Goal: Task Accomplishment & Management: Complete application form

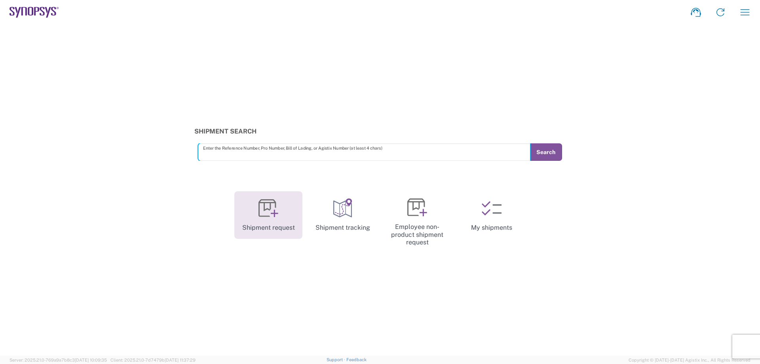
click at [276, 213] on icon at bounding box center [269, 208] width 20 height 20
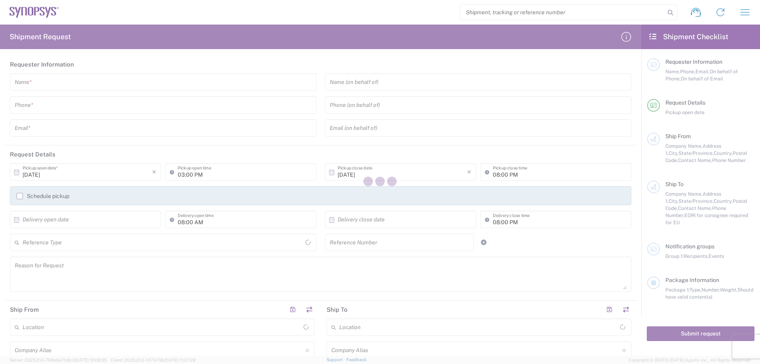
type input "[GEOGRAPHIC_DATA]"
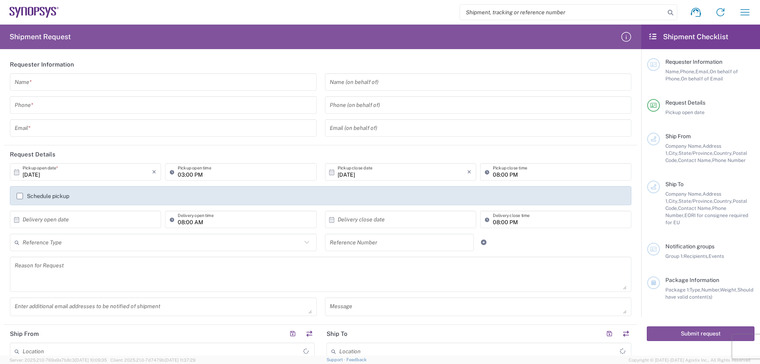
type input "[GEOGRAPHIC_DATA]"
click at [36, 84] on input "text" at bounding box center [163, 82] width 297 height 14
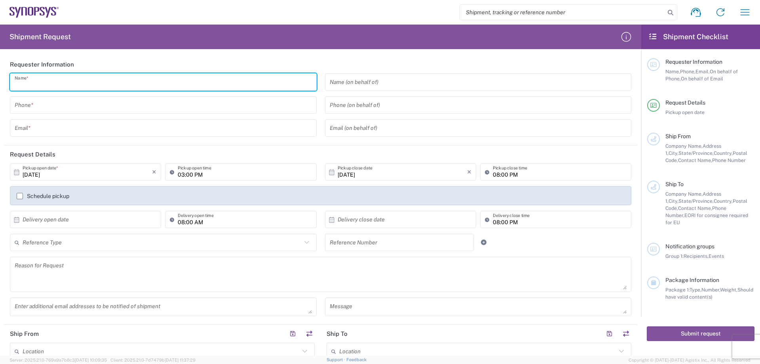
paste input "[EMAIL_ADDRESS][DOMAIN_NAME]"
type input "[EMAIL_ADDRESS][DOMAIN_NAME]"
click at [40, 105] on input "tel" at bounding box center [163, 105] width 297 height 14
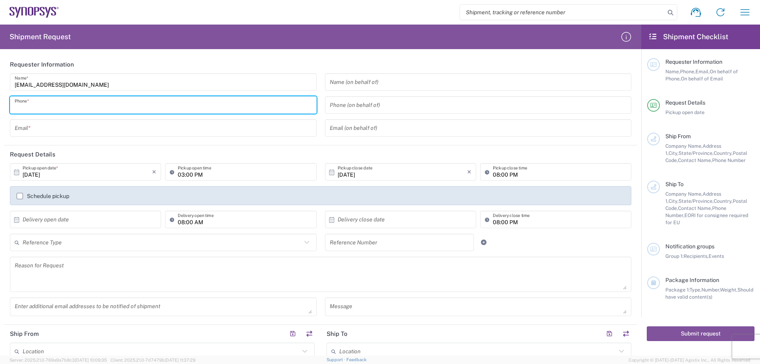
paste input "88633715000"
type input "88633715000"
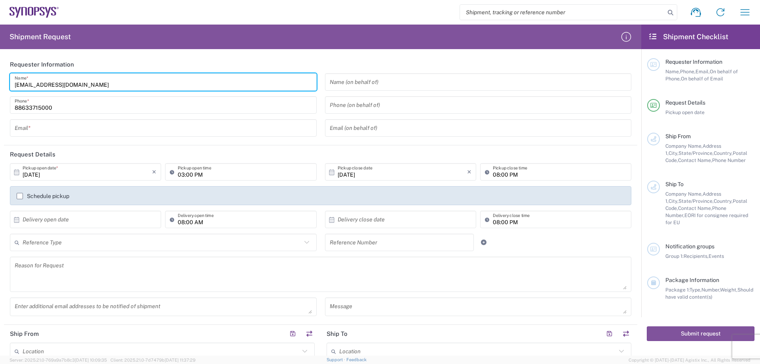
drag, startPoint x: 98, startPoint y: 84, endPoint x: 0, endPoint y: 84, distance: 97.8
click at [0, 84] on form "Requester Information [EMAIL_ADDRESS][DOMAIN_NAME] Name * [PHONE_NUMBER] Phone …" at bounding box center [320, 205] width 641 height 300
click at [36, 123] on input "text" at bounding box center [163, 128] width 297 height 14
paste input "[EMAIL_ADDRESS][DOMAIN_NAME]"
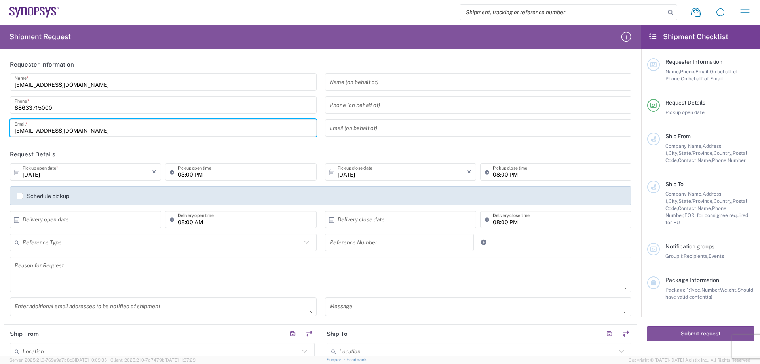
type input "[EMAIL_ADDRESS][DOMAIN_NAME]"
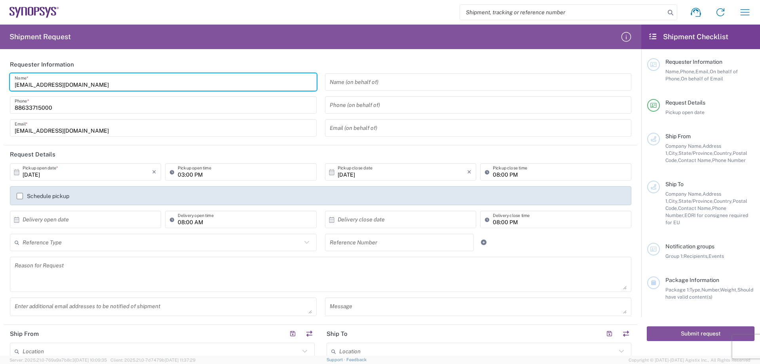
drag, startPoint x: 63, startPoint y: 84, endPoint x: 39, endPoint y: 87, distance: 23.5
click at [39, 87] on input "[EMAIL_ADDRESS][DOMAIN_NAME]" at bounding box center [163, 82] width 297 height 14
click at [65, 83] on input "[DOMAIN_NAME]" at bounding box center [163, 82] width 297 height 14
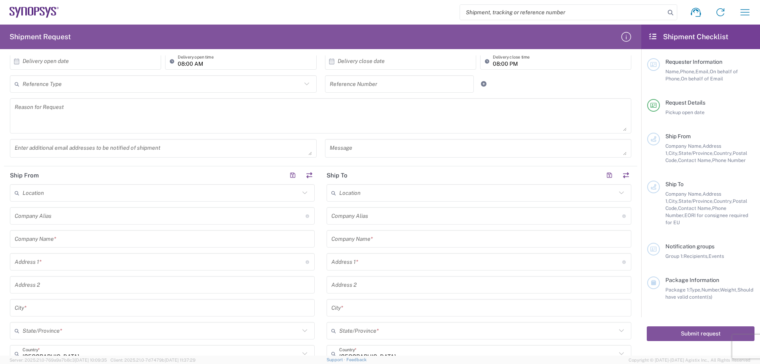
scroll to position [79, 0]
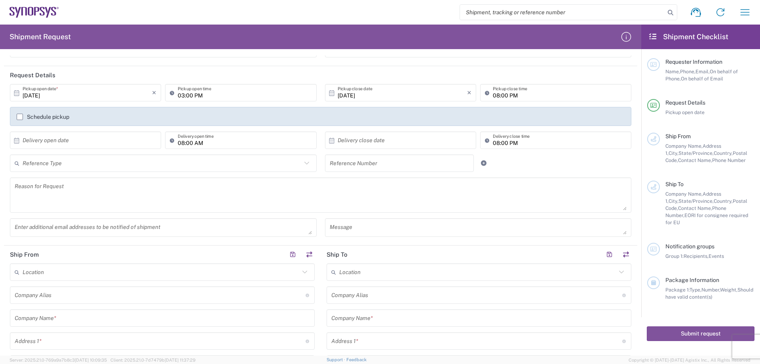
type input "EmilyWu"
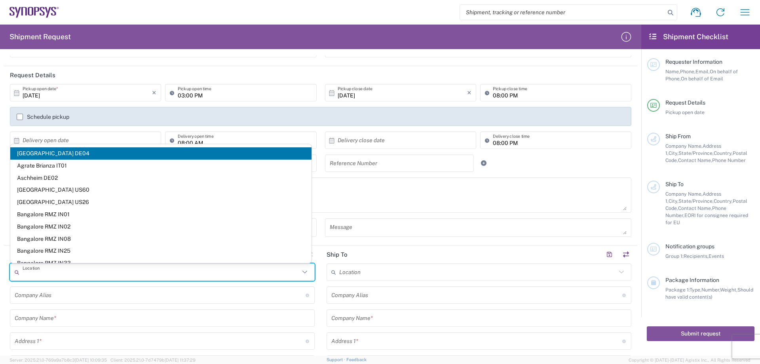
click at [69, 274] on input "text" at bounding box center [161, 272] width 277 height 14
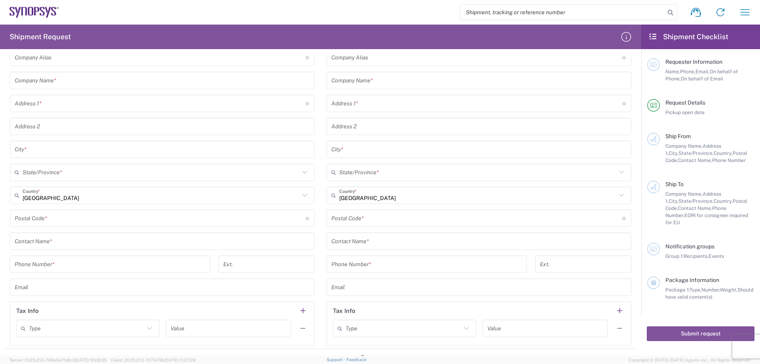
scroll to position [119, 0]
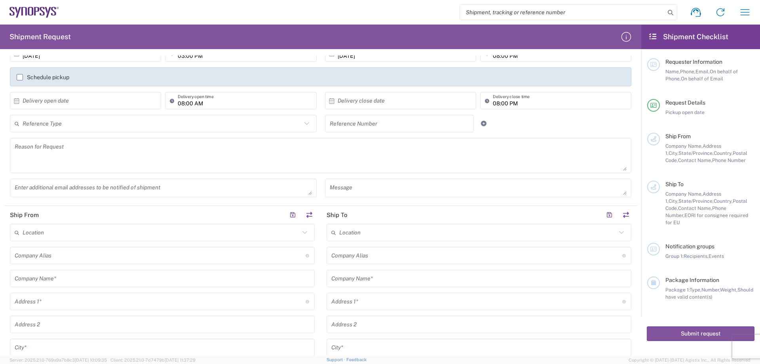
click at [47, 236] on input "text" at bounding box center [161, 233] width 277 height 14
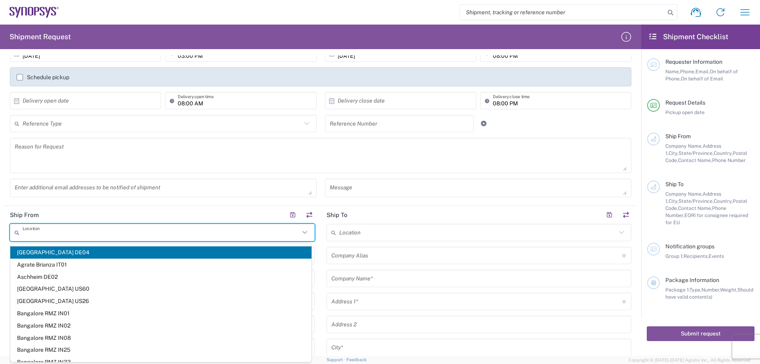
paste input "[PERSON_NAME]"
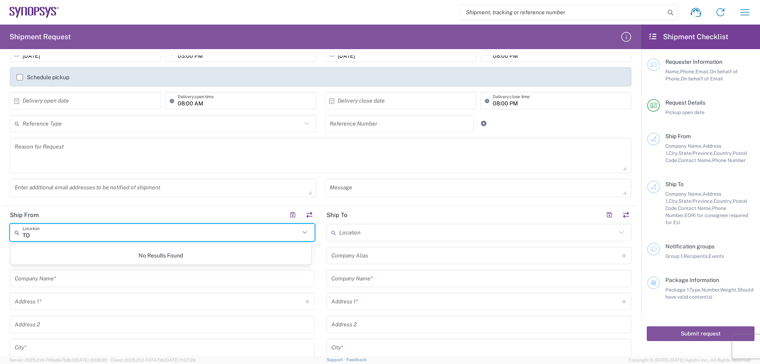
type input "T"
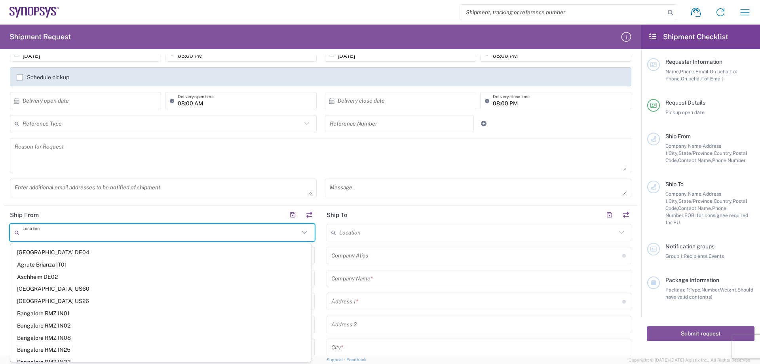
paste input "[PERSON_NAME] DOO INDUSTRIAL CO., LTD."
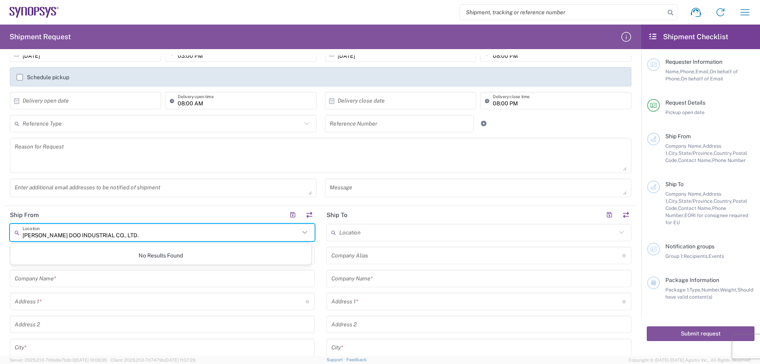
type input "[PERSON_NAME] DOO INDUSTRIAL CO., LTD."
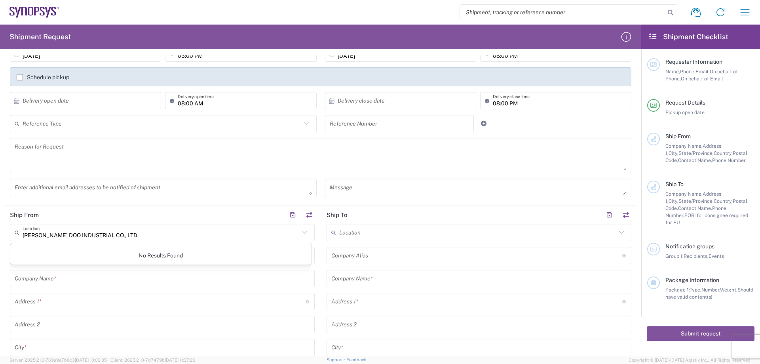
click at [143, 214] on header "Ship From" at bounding box center [162, 215] width 317 height 18
click at [107, 228] on input "text" at bounding box center [161, 233] width 277 height 14
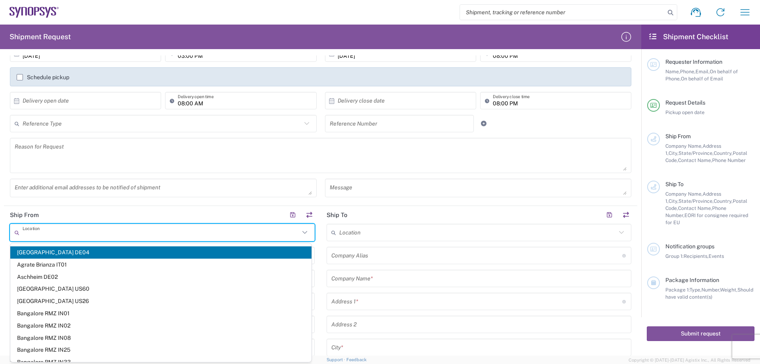
paste input "[PERSON_NAME] DOO INDUSTRIAL CO., LTD."
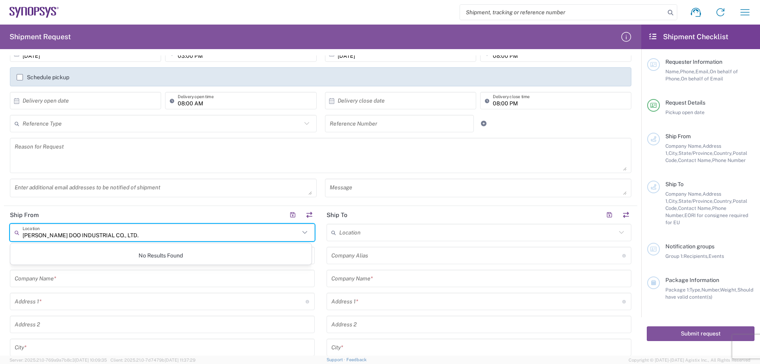
type input "[PERSON_NAME] DOO INDUSTRIAL CO., LTD."
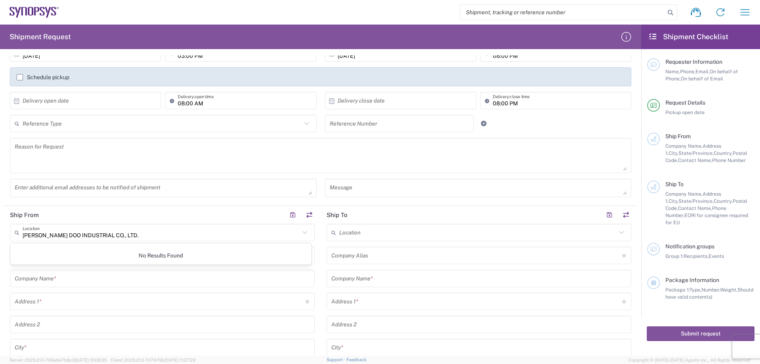
click at [115, 211] on header "Ship From" at bounding box center [162, 215] width 317 height 18
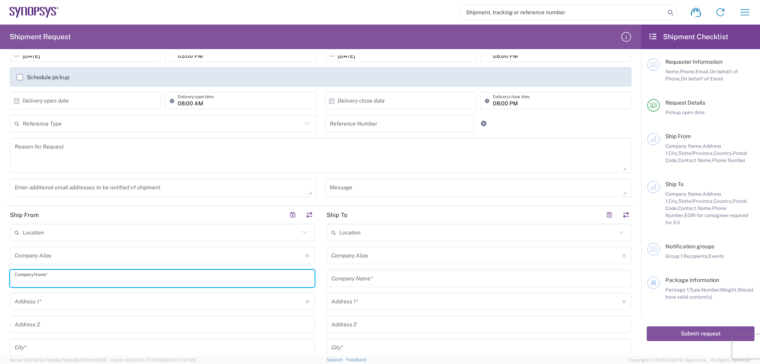
click at [83, 276] on input "text" at bounding box center [162, 279] width 295 height 14
paste input "[PERSON_NAME] DOO INDUSTRIAL CO., LTD."
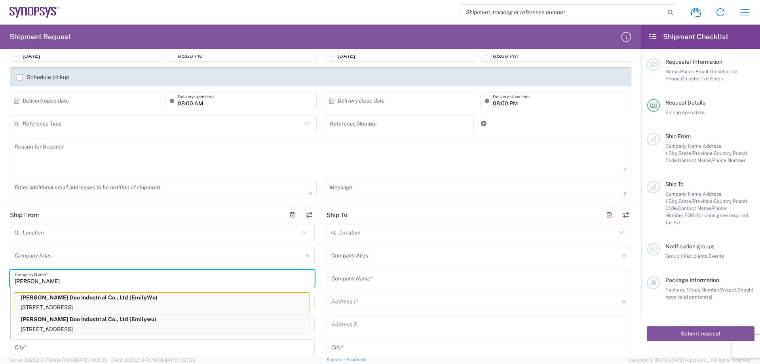
click at [213, 262] on input "text" at bounding box center [160, 256] width 291 height 14
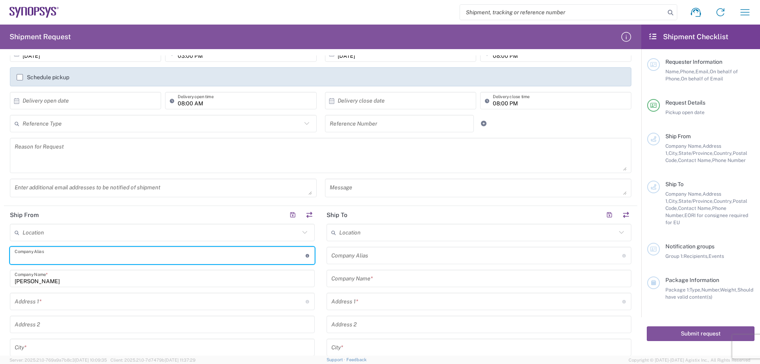
click at [163, 279] on input "[PERSON_NAME]" at bounding box center [162, 279] width 295 height 14
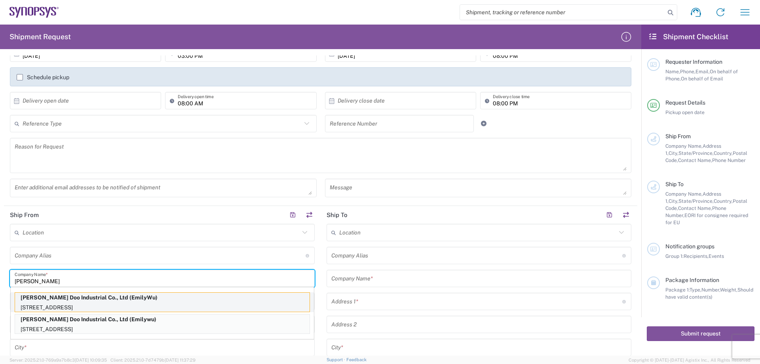
click at [97, 301] on p "[PERSON_NAME] Doo Industrial Co., Ltd (EmilyWu)" at bounding box center [162, 298] width 295 height 10
type input "[PERSON_NAME] Doo Industrial Co., Ltd"
type input "[STREET_ADDRESS]"
type input "Taoyuan Dist., [GEOGRAPHIC_DATA], [GEOGRAPHIC_DATA]"
type input "[GEOGRAPHIC_DATA]"
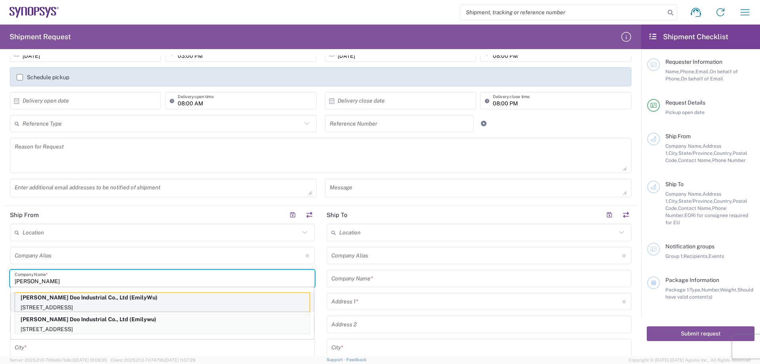
type input "[GEOGRAPHIC_DATA]"
type input "33068"
type input "EmilyWu"
type input "88633715000"
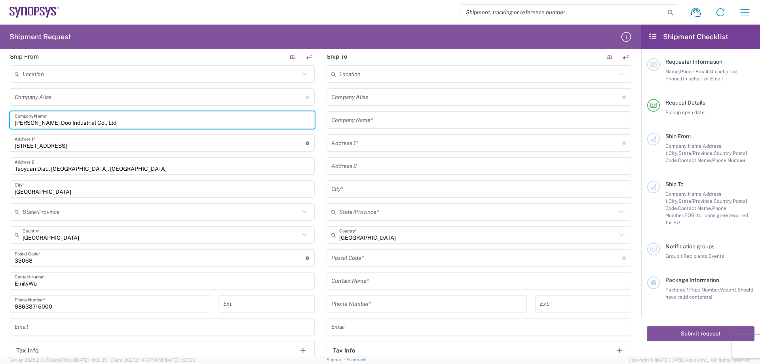
scroll to position [238, 0]
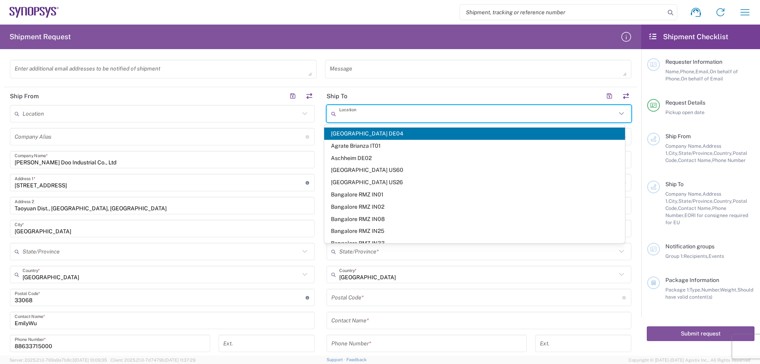
click at [371, 112] on input "text" at bounding box center [477, 114] width 277 height 14
paste input "Synopsys Inc"
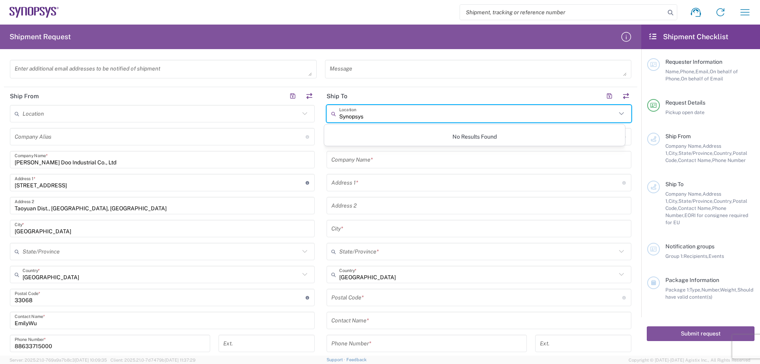
click at [366, 116] on input "Synopsys" at bounding box center [477, 114] width 277 height 14
type input "S"
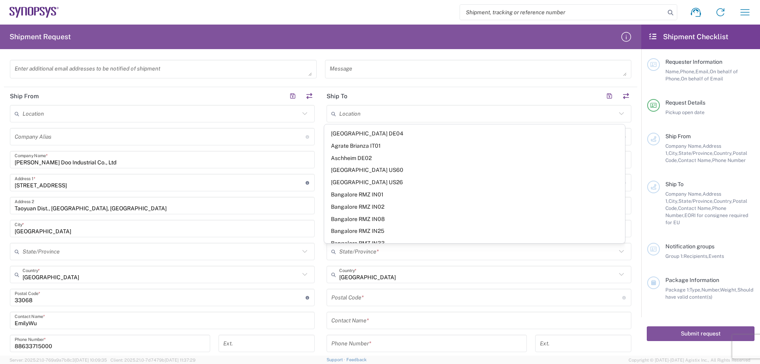
click at [361, 96] on header "Ship To" at bounding box center [479, 96] width 317 height 18
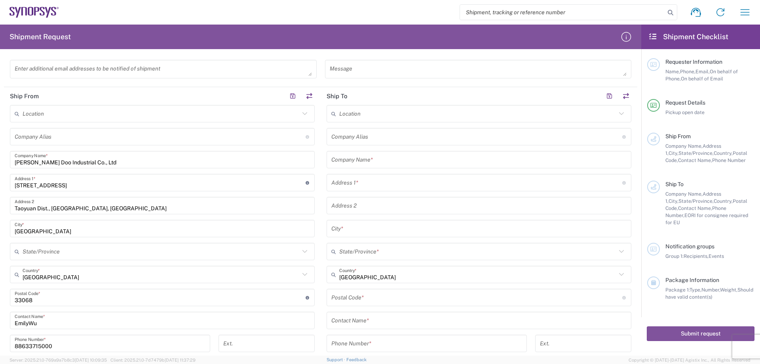
scroll to position [277, 0]
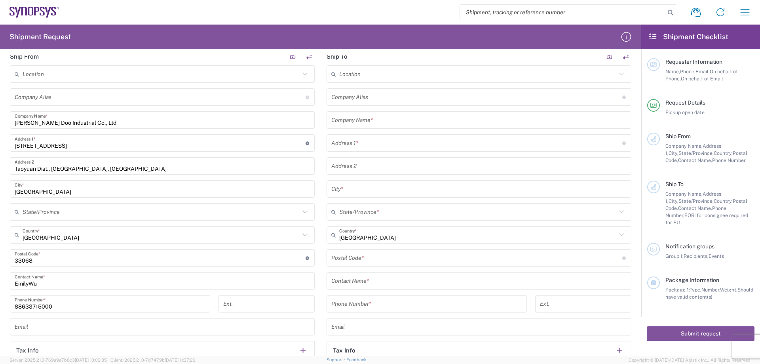
click at [393, 119] on input "text" at bounding box center [478, 120] width 295 height 14
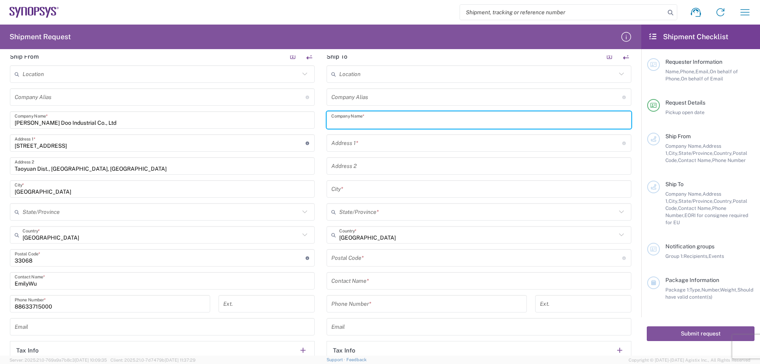
paste input "Synopsys Inc"
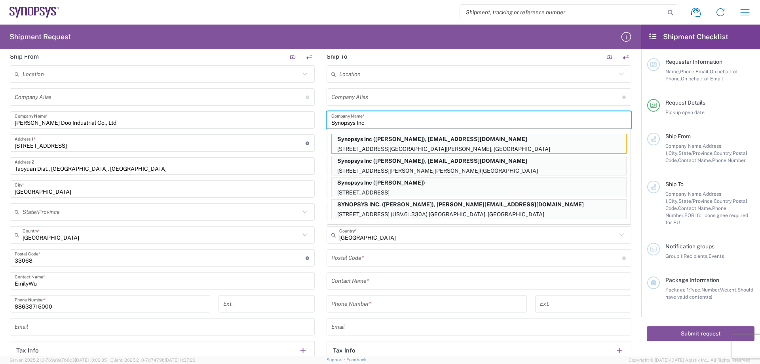
type input "Synopsys Inc"
click at [393, 143] on p "Synopsys Inc ([PERSON_NAME]), [EMAIL_ADDRESS][DOMAIN_NAME]" at bounding box center [479, 139] width 295 height 10
type input "[STREET_ADDRESS][PERSON_NAME]"
type input "[GEOGRAPHIC_DATA]"
type input "CA 92037"
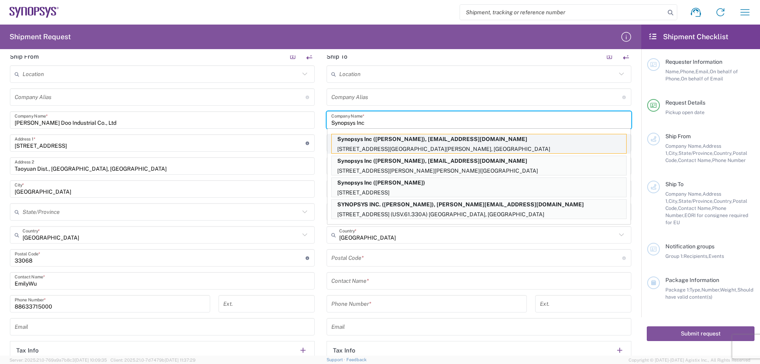
type input "[US_STATE]"
type input "92037"
type input "[PERSON_NAME]"
type input "6505845000"
type input "[EMAIL_ADDRESS][DOMAIN_NAME]"
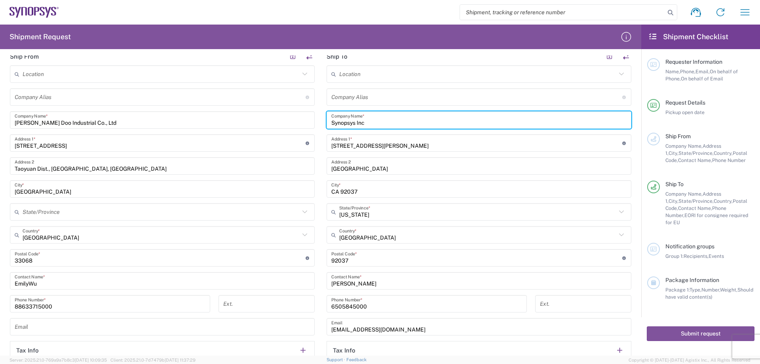
scroll to position [475, 0]
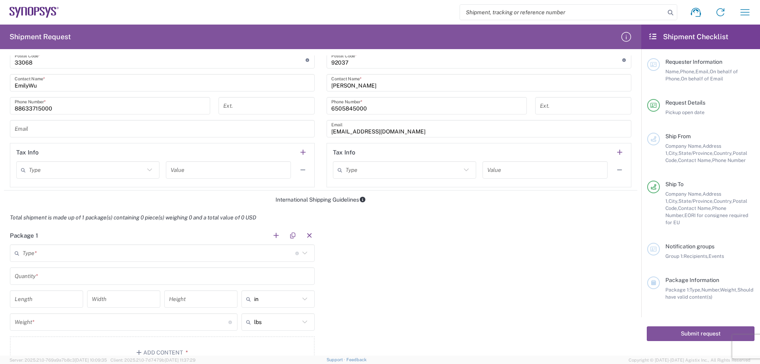
click at [153, 252] on input "text" at bounding box center [159, 253] width 273 height 14
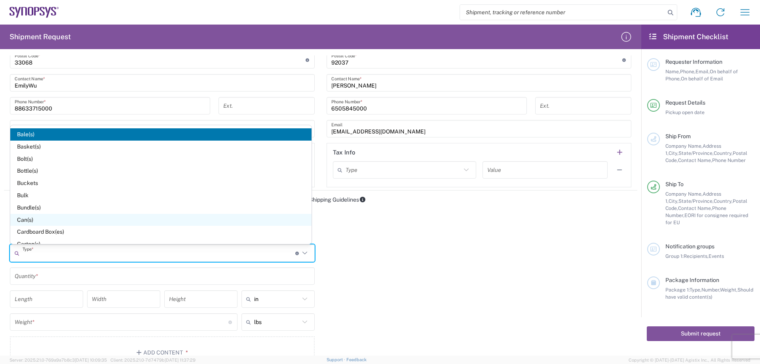
click at [34, 221] on span "Can(s)" at bounding box center [160, 220] width 301 height 12
type input "Can(s)"
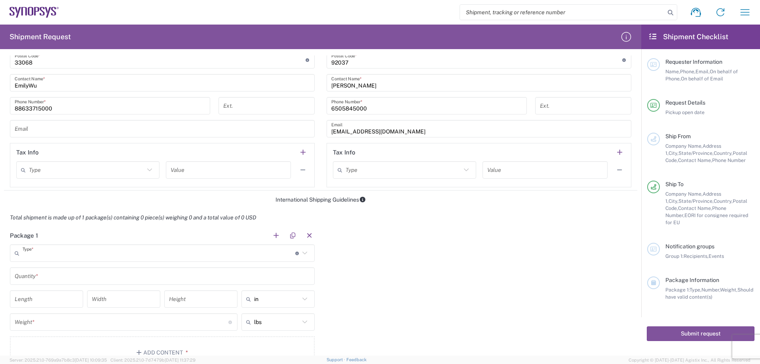
click at [44, 257] on input "text" at bounding box center [159, 253] width 273 height 14
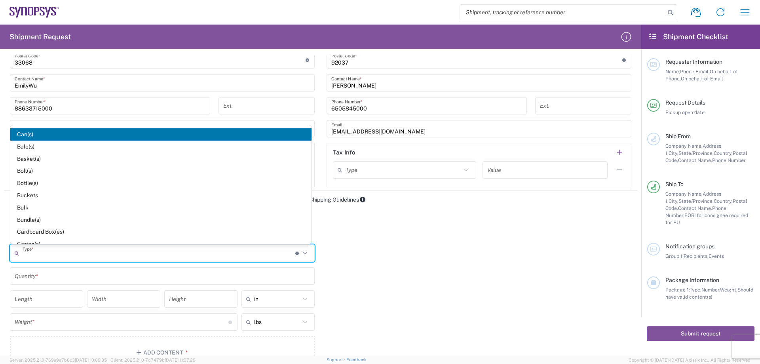
scroll to position [79, 0]
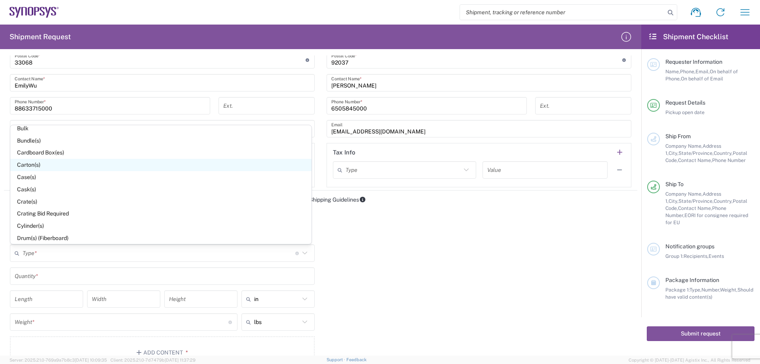
click at [54, 163] on span "Carton(s)" at bounding box center [160, 165] width 301 height 12
type input "Carton(s)"
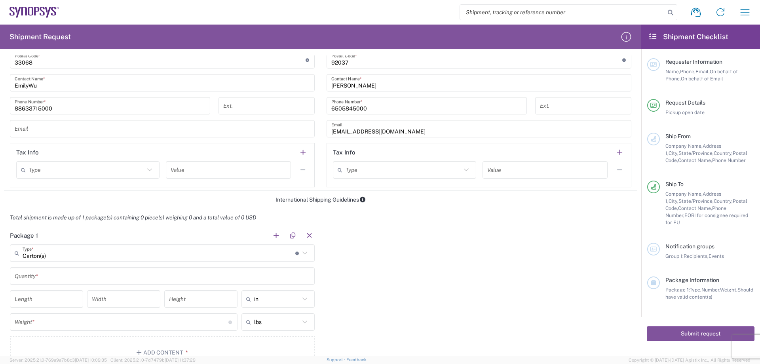
click at [49, 277] on input "text" at bounding box center [162, 276] width 295 height 14
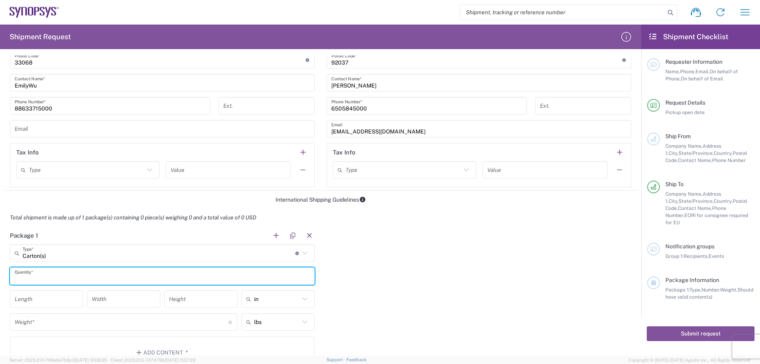
click at [49, 281] on input "text" at bounding box center [162, 276] width 295 height 14
type input "2"
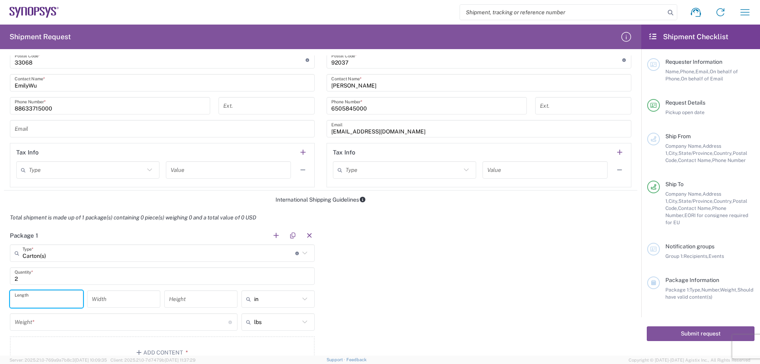
click at [51, 300] on input "number" at bounding box center [47, 299] width 64 height 14
type input "5"
click at [115, 297] on input "number" at bounding box center [124, 299] width 64 height 14
type input "4"
click at [208, 296] on input "number" at bounding box center [201, 299] width 64 height 14
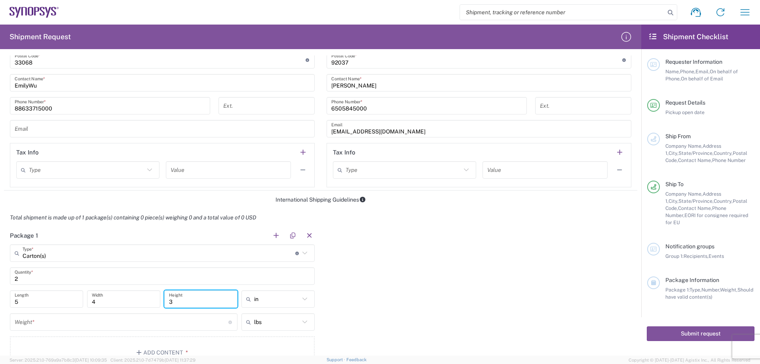
type input "3"
click at [117, 322] on input "number" at bounding box center [122, 322] width 214 height 14
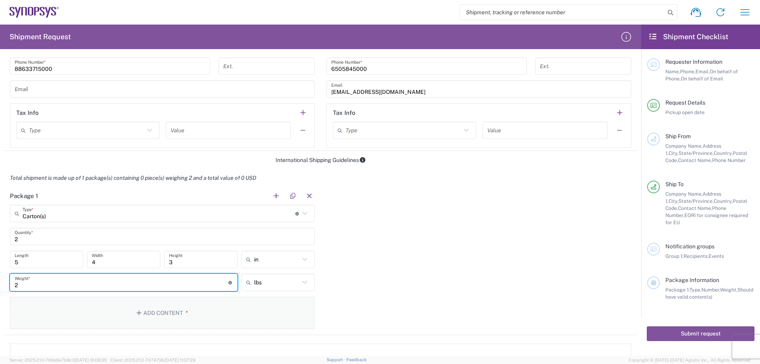
scroll to position [594, 0]
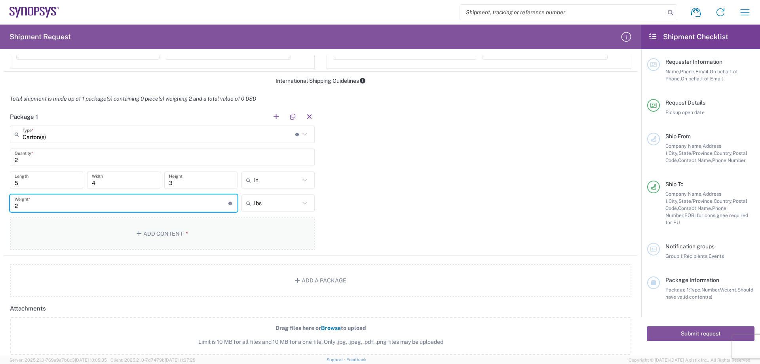
type input "2"
click at [139, 233] on icon "button" at bounding box center [140, 234] width 7 height 6
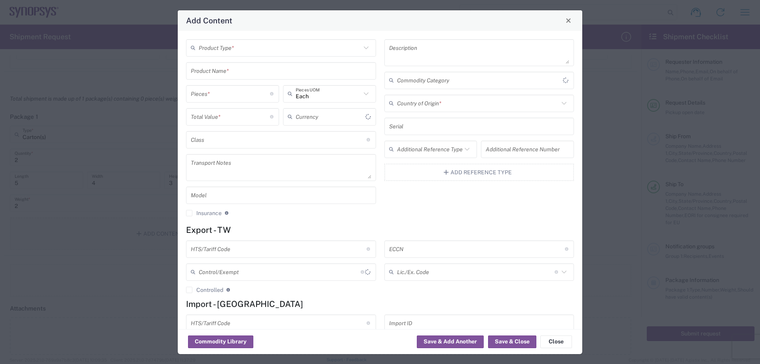
type input "US Dollar"
click at [247, 49] on input "text" at bounding box center [280, 48] width 162 height 14
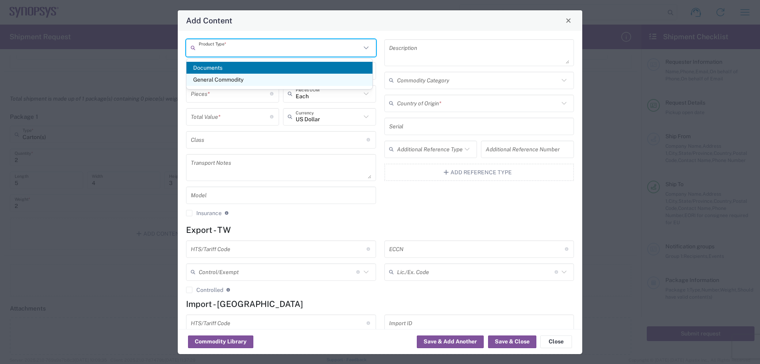
click at [233, 77] on span "General Commodity" at bounding box center [279, 80] width 186 height 12
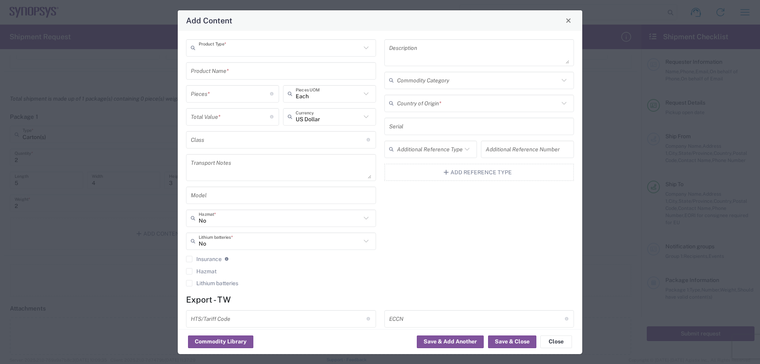
type input "General Commodity"
click at [239, 72] on input "text" at bounding box center [281, 71] width 181 height 14
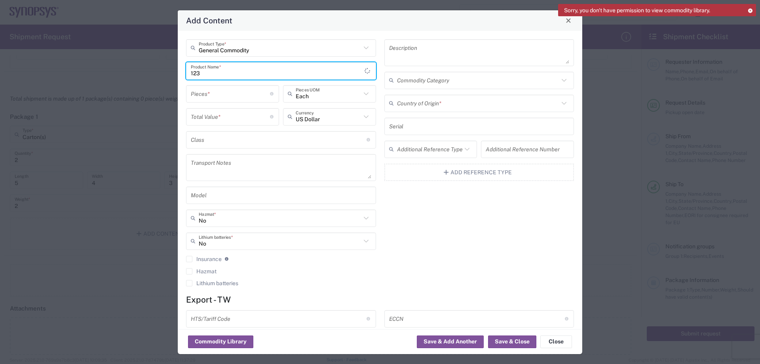
type input "123"
click at [437, 63] on textarea at bounding box center [479, 53] width 181 height 22
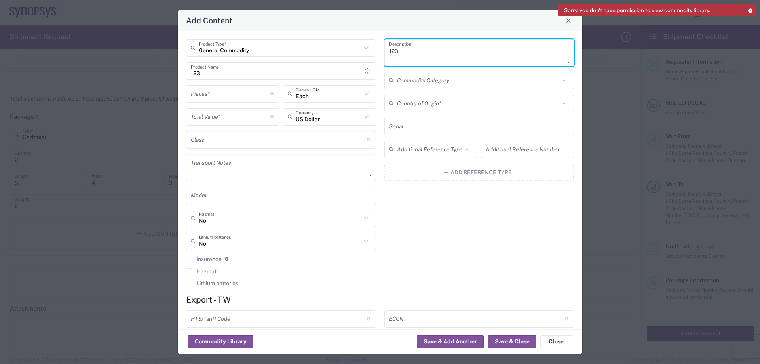
type textarea "123"
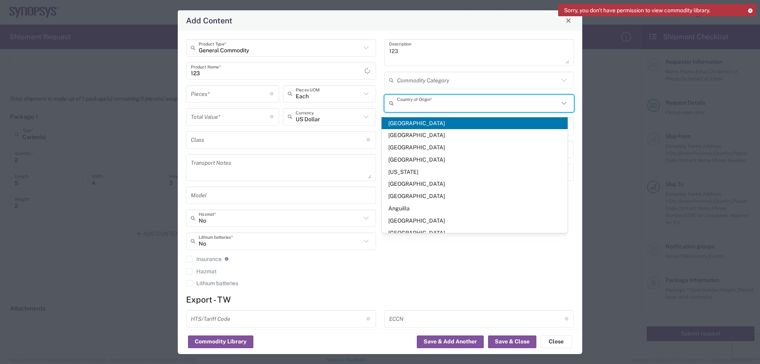
click at [430, 105] on input "text" at bounding box center [478, 103] width 162 height 14
click at [421, 146] on span "[GEOGRAPHIC_DATA]" at bounding box center [475, 147] width 186 height 12
type input "[GEOGRAPHIC_DATA]"
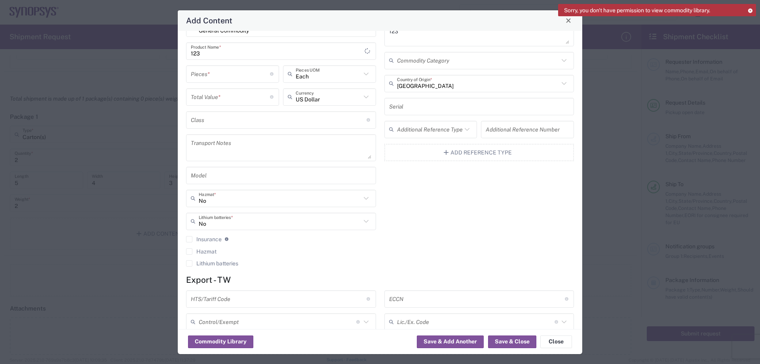
scroll to position [99, 0]
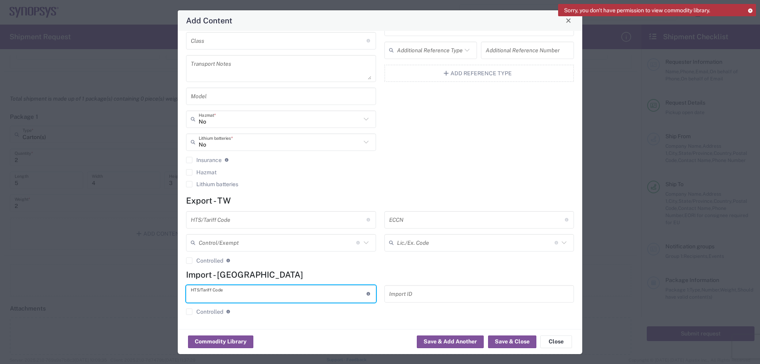
click at [211, 293] on input "text" at bounding box center [279, 294] width 176 height 14
type input "123456"
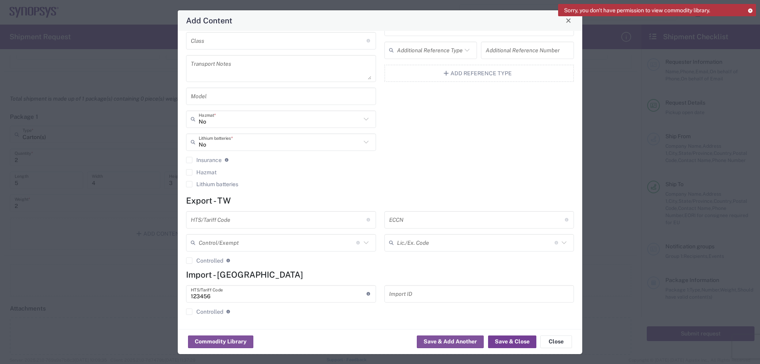
click at [525, 342] on button "Save & Close" at bounding box center [512, 341] width 48 height 13
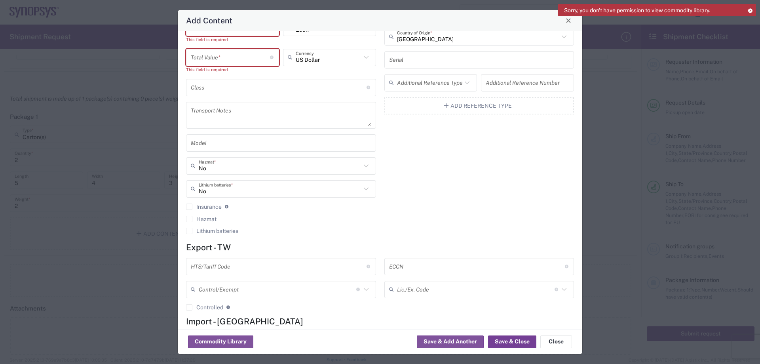
scroll to position [0, 0]
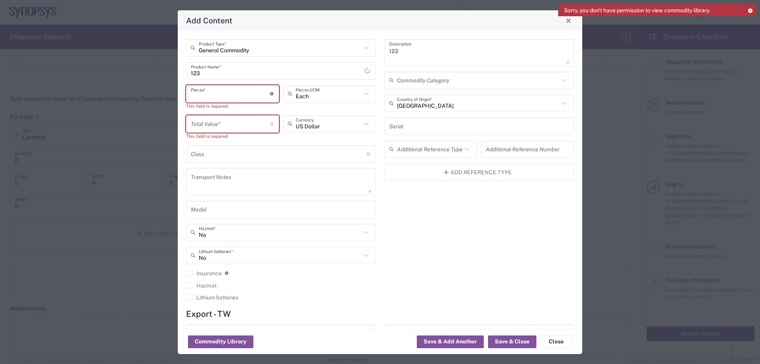
click at [205, 94] on input "number" at bounding box center [230, 94] width 79 height 14
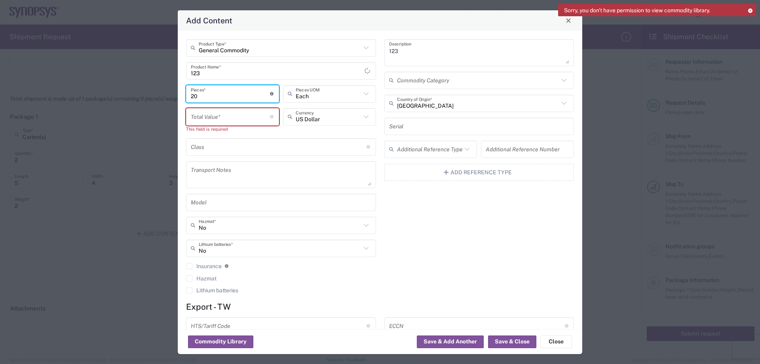
type input "20"
click at [221, 108] on div "Total Value * Total value of all the pieces" at bounding box center [232, 116] width 93 height 17
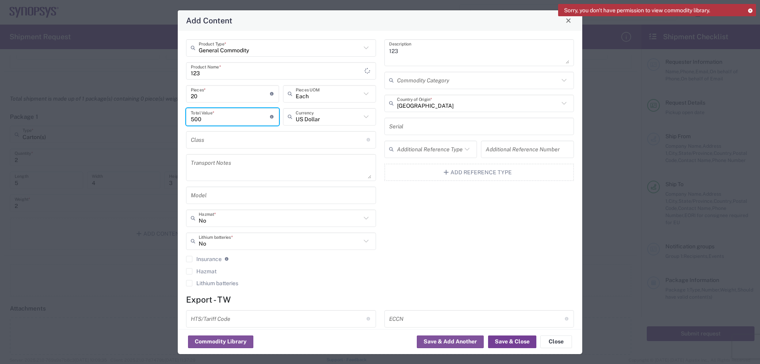
type input "500"
click at [515, 340] on button "Save & Close" at bounding box center [512, 341] width 48 height 13
